Goal: Task Accomplishment & Management: Manage account settings

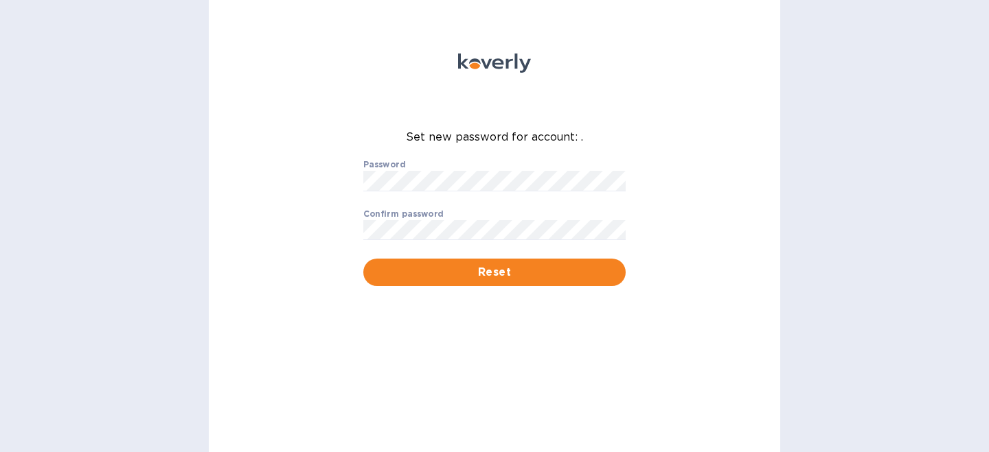
click at [490, 58] on img at bounding box center [494, 63] width 73 height 19
click at [460, 55] on img at bounding box center [494, 63] width 73 height 19
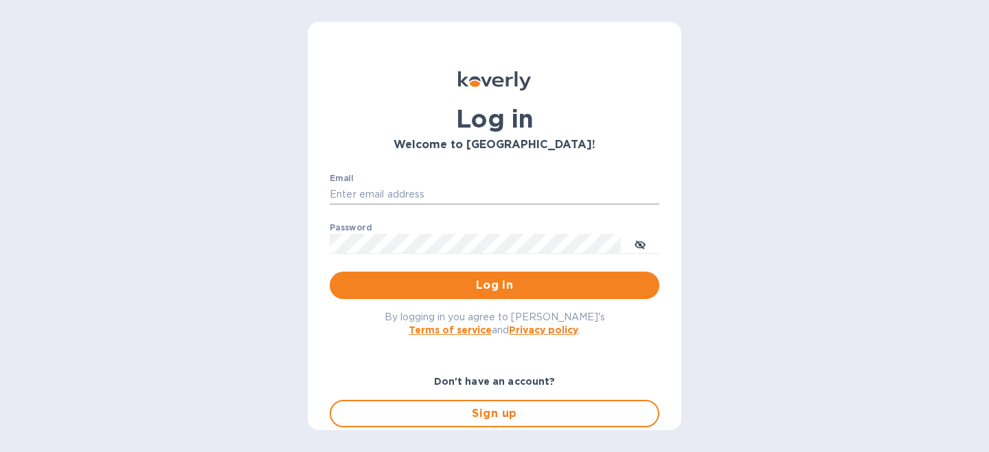
type input "greg@opusinterior.com"
click at [382, 191] on input "greg@opusinterior.com" at bounding box center [495, 195] width 330 height 21
click at [377, 192] on input "greg@opusinterior.com" at bounding box center [495, 195] width 330 height 21
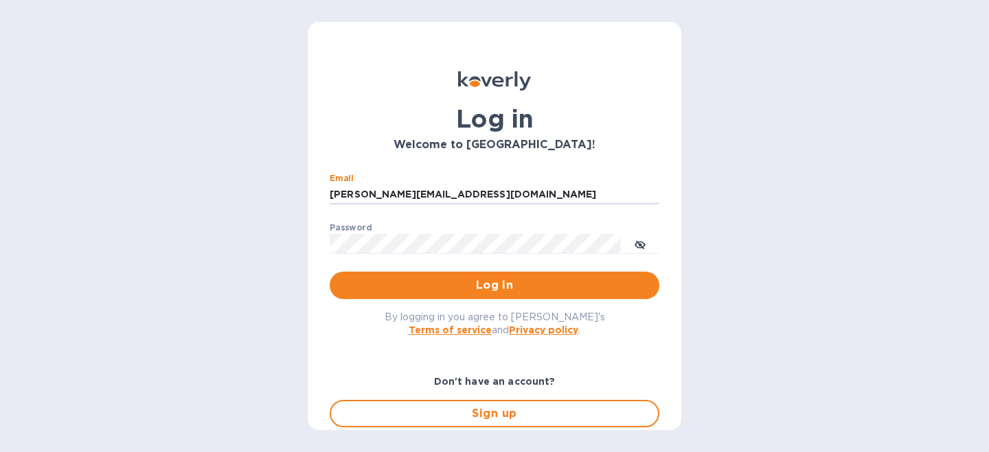
click at [295, 273] on div "Log in Welcome to Koverly! Email greg@opusinterior.com ​ Password ​ Log in By l…" at bounding box center [494, 226] width 989 height 452
click at [408, 278] on span "Log in" at bounding box center [495, 285] width 308 height 16
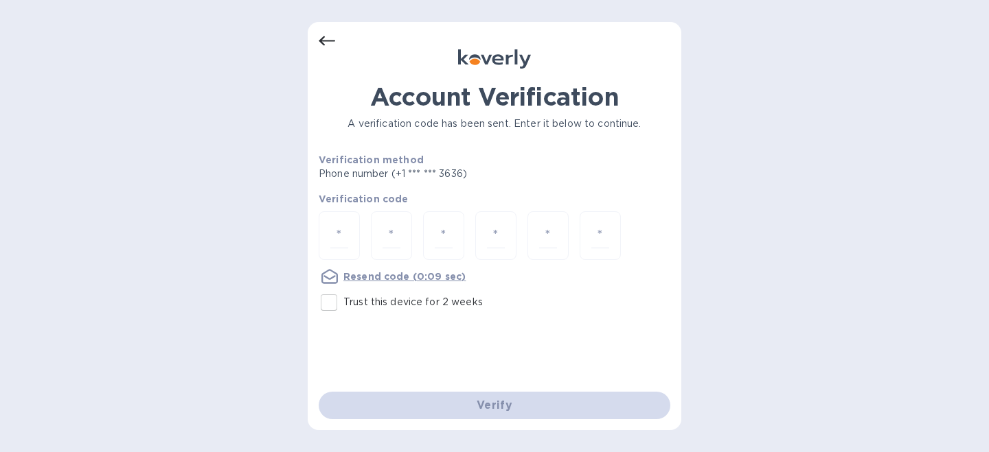
click at [324, 36] on icon at bounding box center [327, 41] width 16 height 10
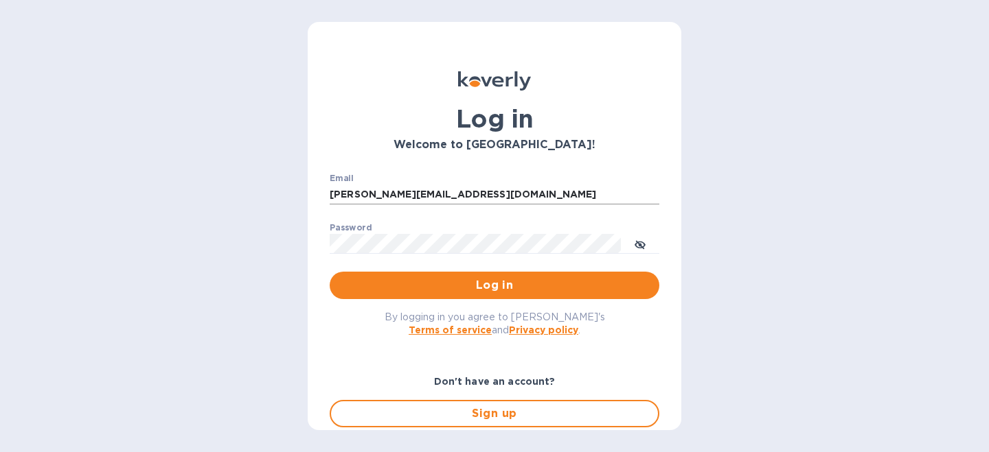
click at [378, 197] on input "greg@opusinterior.com" at bounding box center [495, 195] width 330 height 21
type input "julien@legeardstudio.com"
click at [330, 272] on button "Log in" at bounding box center [495, 285] width 330 height 27
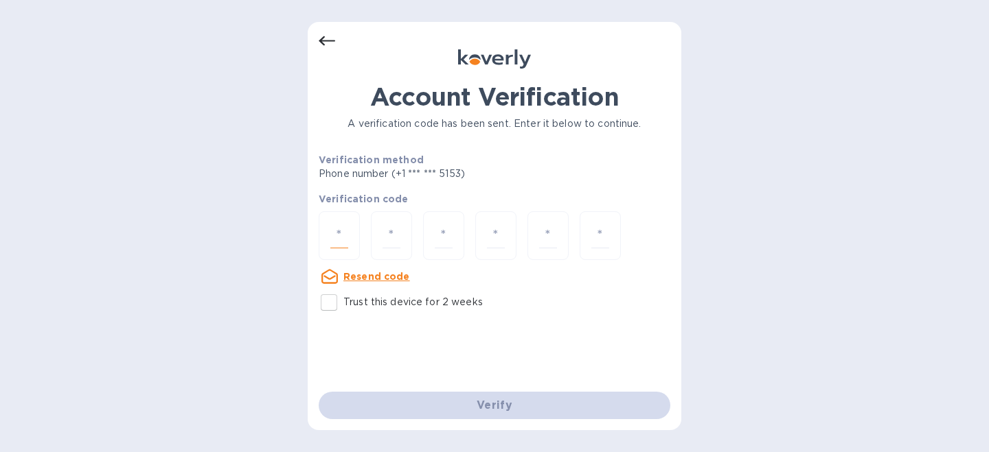
click at [339, 232] on input "number" at bounding box center [339, 235] width 18 height 25
paste input "8"
type input "8"
type input "9"
type input "3"
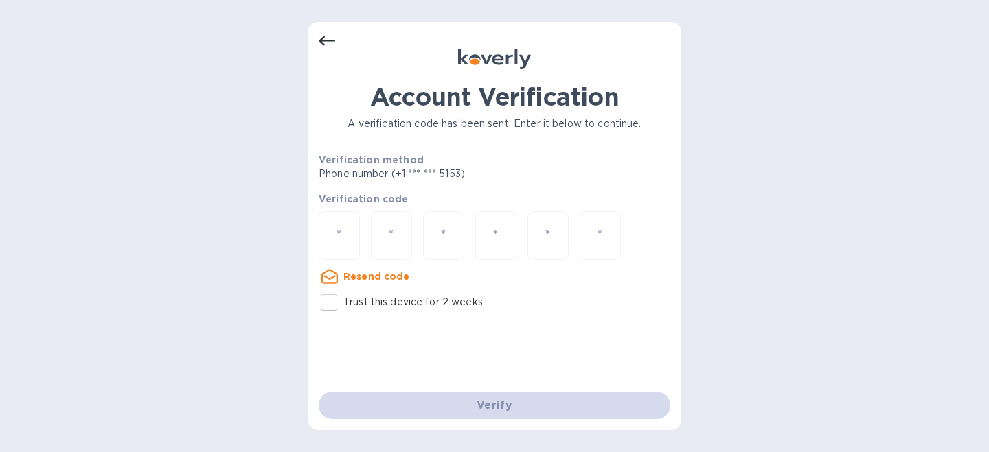
type input "7"
type input "6"
type input "5"
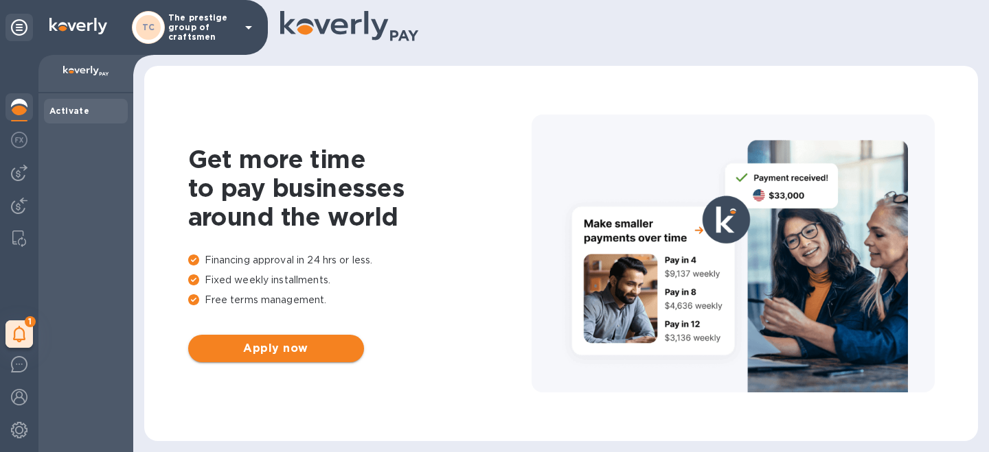
click at [275, 356] on span "Apply now" at bounding box center [276, 349] width 154 height 16
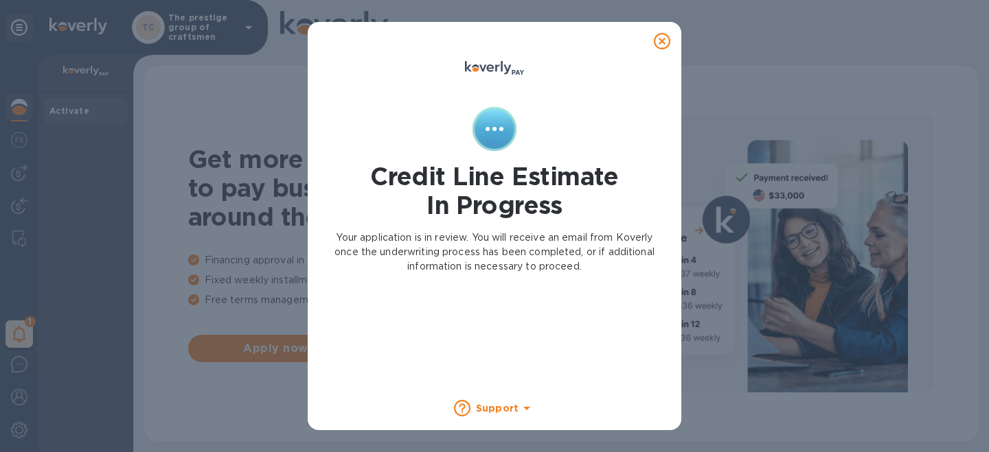
click at [661, 46] on icon at bounding box center [662, 41] width 16 height 16
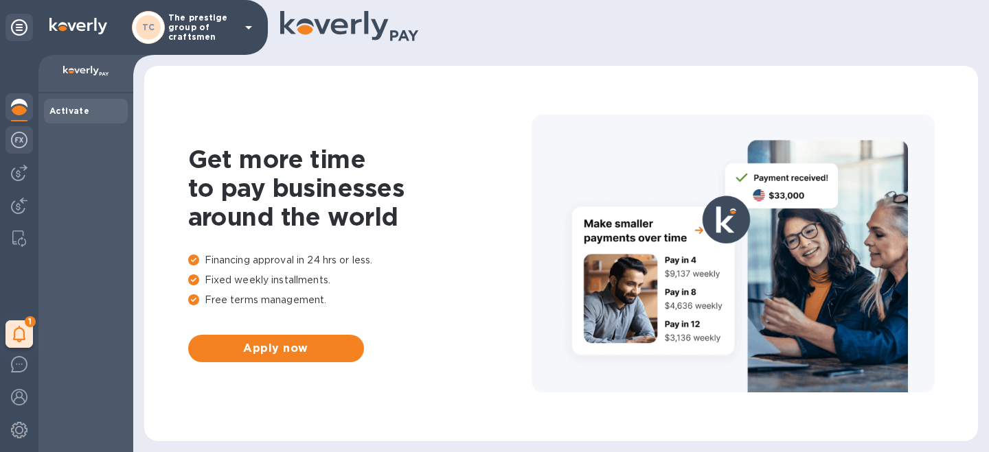
click at [21, 136] on img at bounding box center [19, 140] width 16 height 16
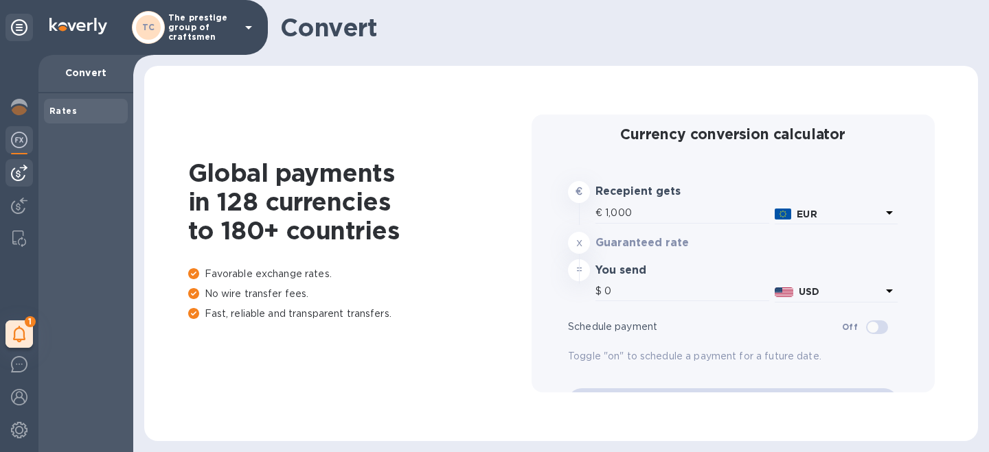
type input "1,177.47"
click at [17, 171] on img at bounding box center [19, 173] width 16 height 16
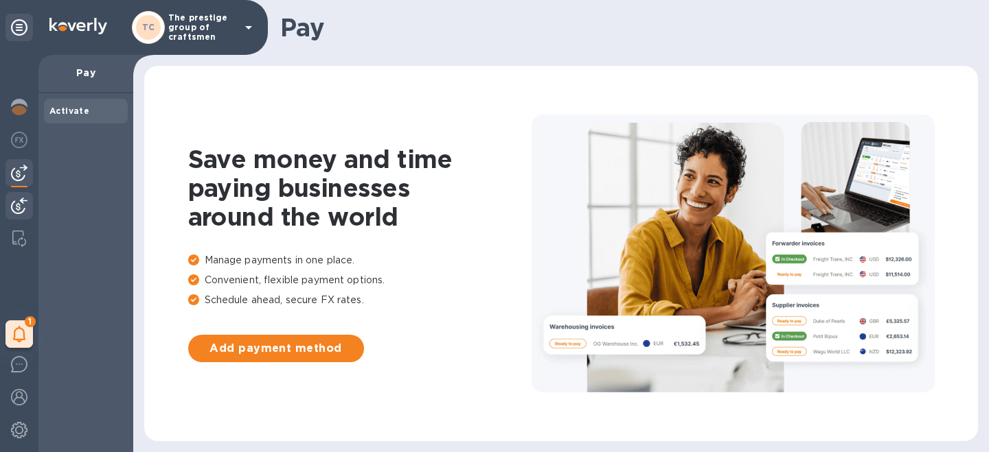
click at [18, 210] on img at bounding box center [19, 206] width 16 height 16
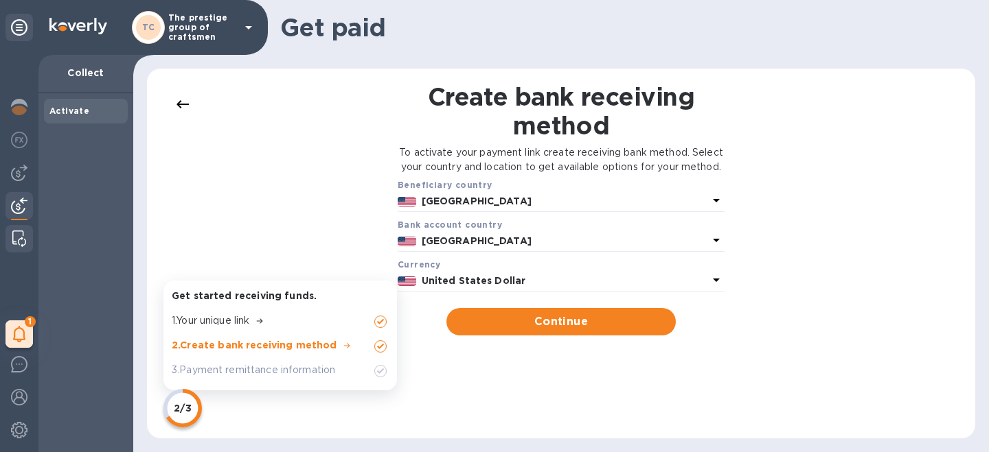
click at [18, 248] on div at bounding box center [19, 238] width 25 height 27
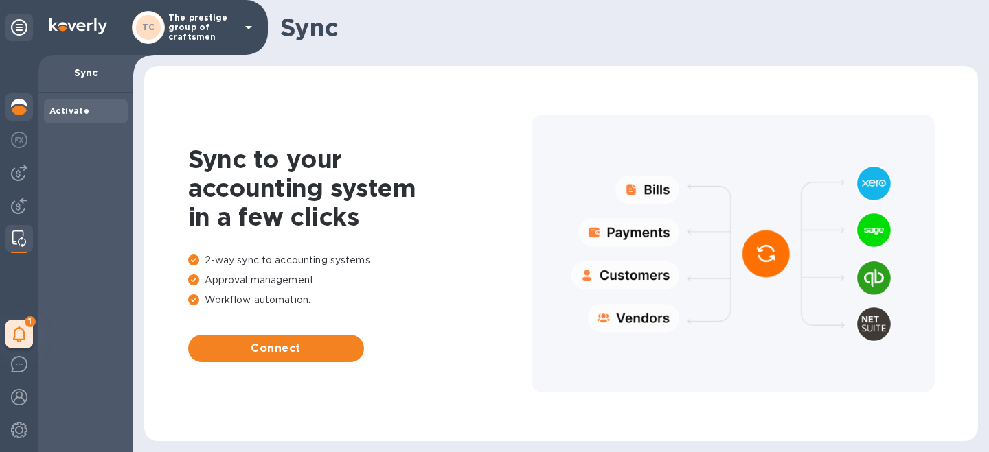
click at [16, 115] on div at bounding box center [18, 108] width 27 height 30
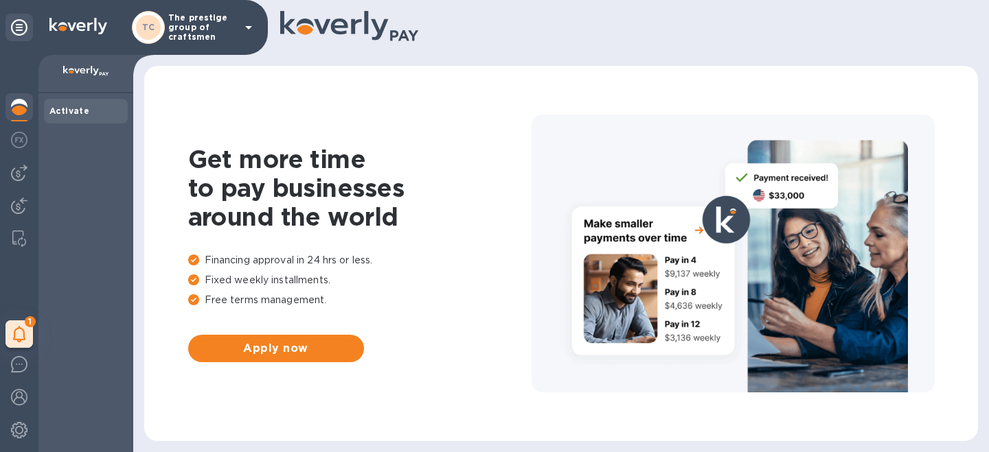
click at [249, 32] on icon at bounding box center [248, 27] width 16 height 16
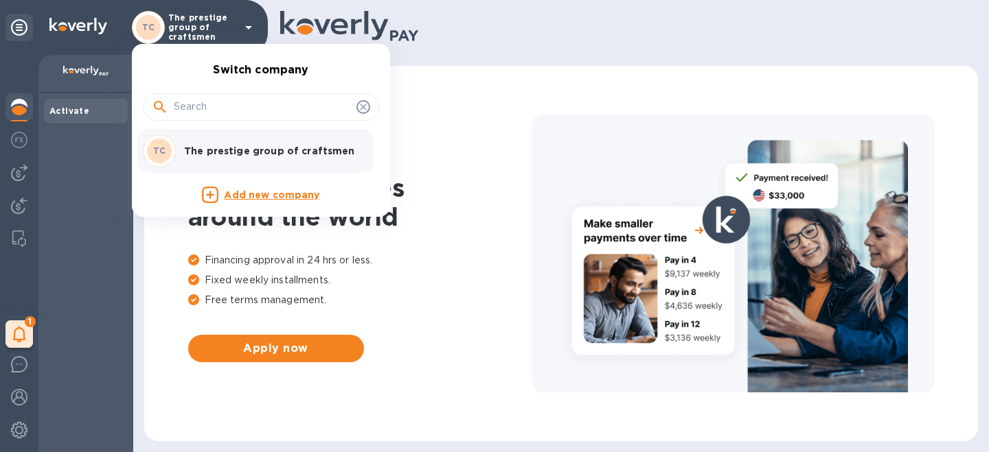
click at [249, 30] on div at bounding box center [494, 226] width 989 height 452
